Goal: Entertainment & Leisure: Consume media (video, audio)

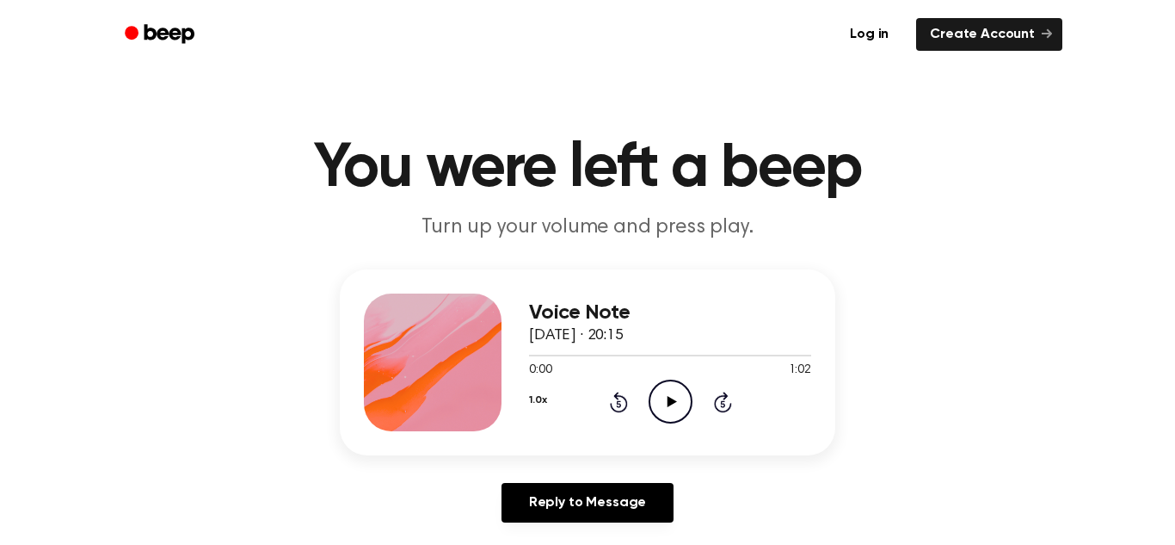
click at [678, 407] on icon "Play Audio" at bounding box center [671, 401] width 44 height 44
click at [531, 355] on div at bounding box center [670, 356] width 282 height 2
click at [663, 424] on div "Voice Note [DATE] · 20:15 0:02 1:02 Your browser does not support the [object O…" at bounding box center [670, 362] width 282 height 138
click at [669, 400] on icon at bounding box center [671, 401] width 8 height 11
click at [636, 348] on div at bounding box center [670, 355] width 282 height 14
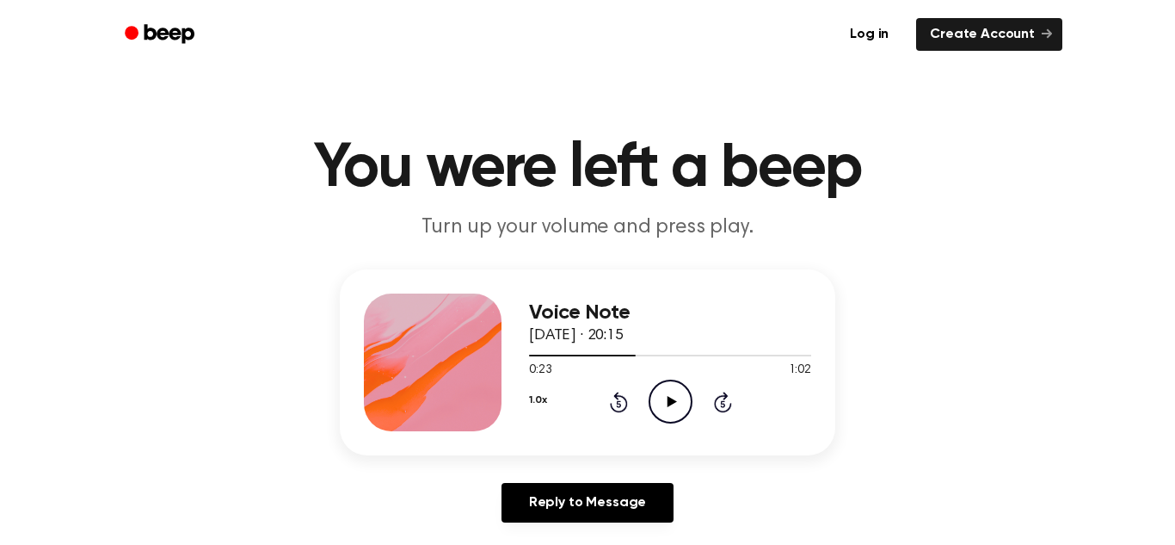
click at [715, 358] on div at bounding box center [670, 355] width 282 height 14
click at [651, 355] on div at bounding box center [622, 356] width 186 height 2
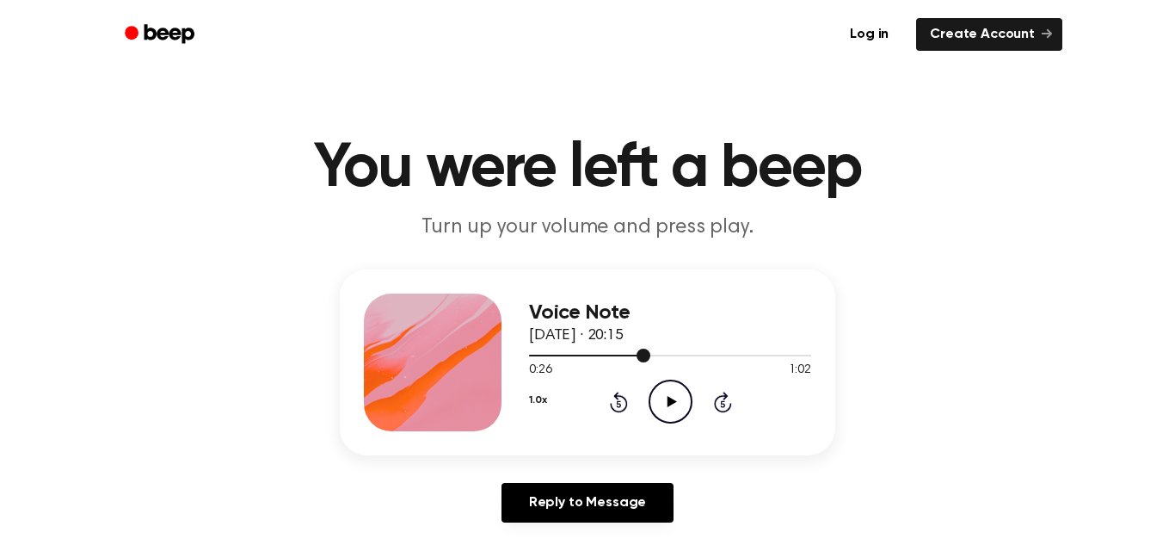
click at [651, 355] on div at bounding box center [670, 356] width 282 height 2
click at [646, 355] on span at bounding box center [645, 355] width 14 height 14
click at [655, 355] on div at bounding box center [670, 356] width 282 height 2
click at [642, 355] on span at bounding box center [648, 355] width 14 height 14
click at [655, 354] on div at bounding box center [670, 355] width 282 height 14
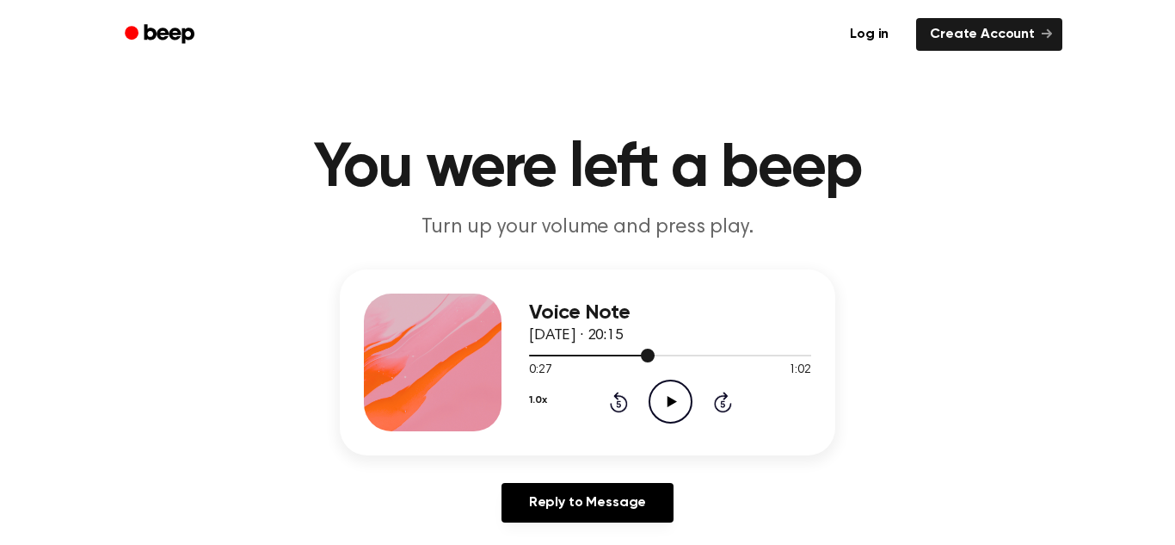
click at [628, 355] on div at bounding box center [592, 356] width 126 height 2
click at [651, 359] on div at bounding box center [670, 355] width 282 height 14
click at [570, 379] on div "1.0x Rewind 5 seconds Play Audio Skip 5 seconds" at bounding box center [670, 401] width 282 height 44
click at [593, 349] on div at bounding box center [670, 355] width 282 height 14
click at [779, 348] on div at bounding box center [670, 355] width 282 height 14
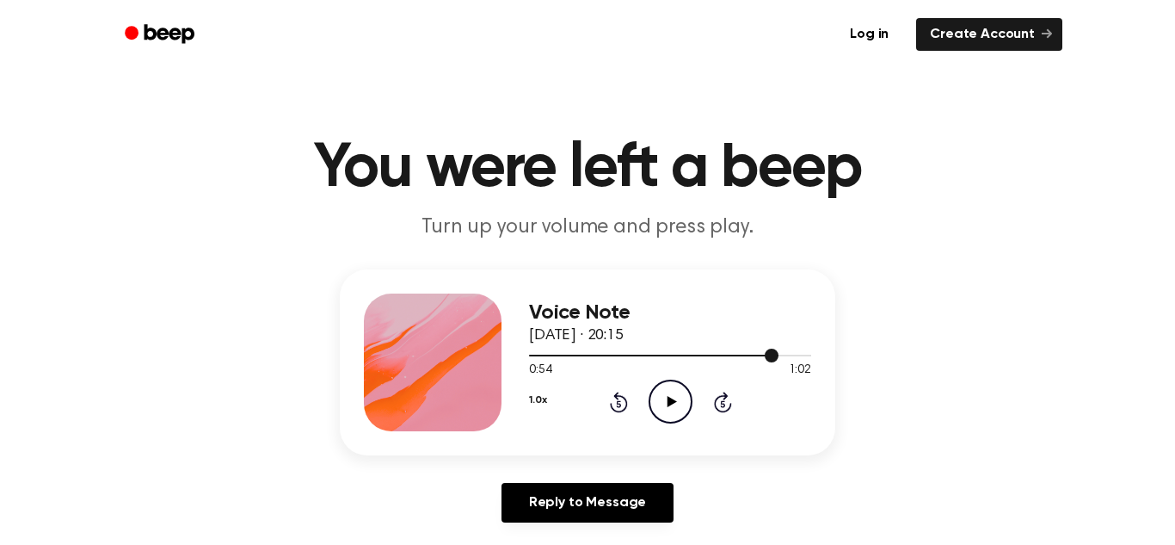
click at [598, 348] on div at bounding box center [670, 355] width 282 height 14
click at [790, 355] on div at bounding box center [670, 356] width 282 height 2
click at [610, 354] on div at bounding box center [670, 355] width 282 height 14
click at [736, 357] on div at bounding box center [670, 355] width 282 height 14
click at [530, 354] on div at bounding box center [670, 355] width 282 height 14
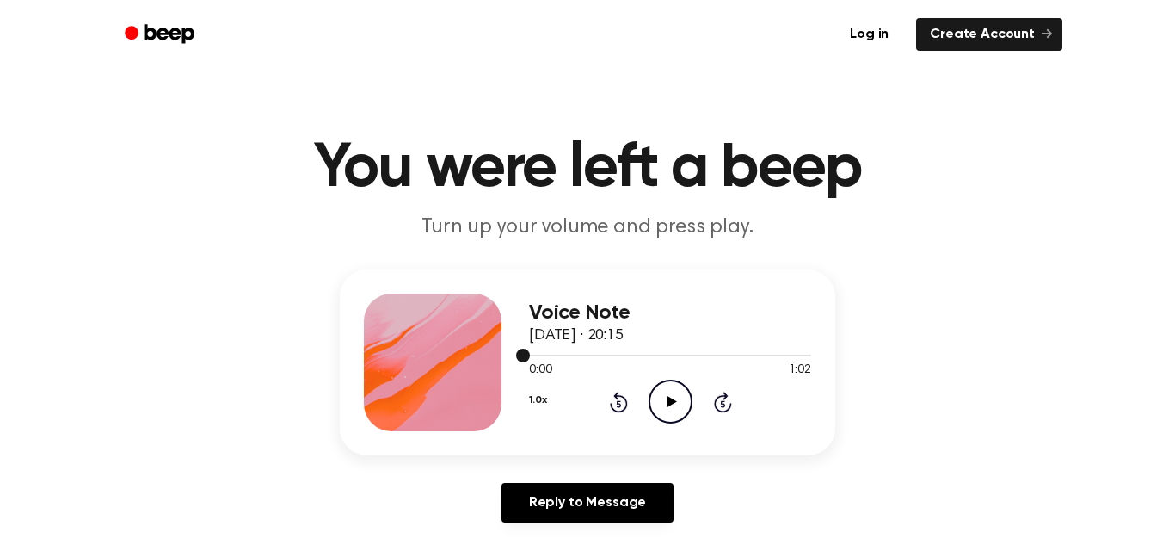
click at [805, 353] on div at bounding box center [670, 355] width 282 height 14
click at [691, 354] on div at bounding box center [670, 355] width 282 height 14
click at [529, 355] on div at bounding box center [610, 356] width 162 height 2
click at [806, 355] on div at bounding box center [670, 356] width 282 height 2
